Goal: Transaction & Acquisition: Obtain resource

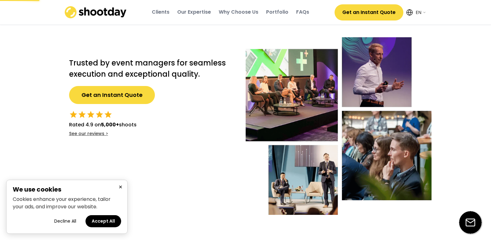
select select ""en""
click at [113, 94] on button "Get an Instant Quote" at bounding box center [112, 95] width 86 height 18
